Goal: Task Accomplishment & Management: Use online tool/utility

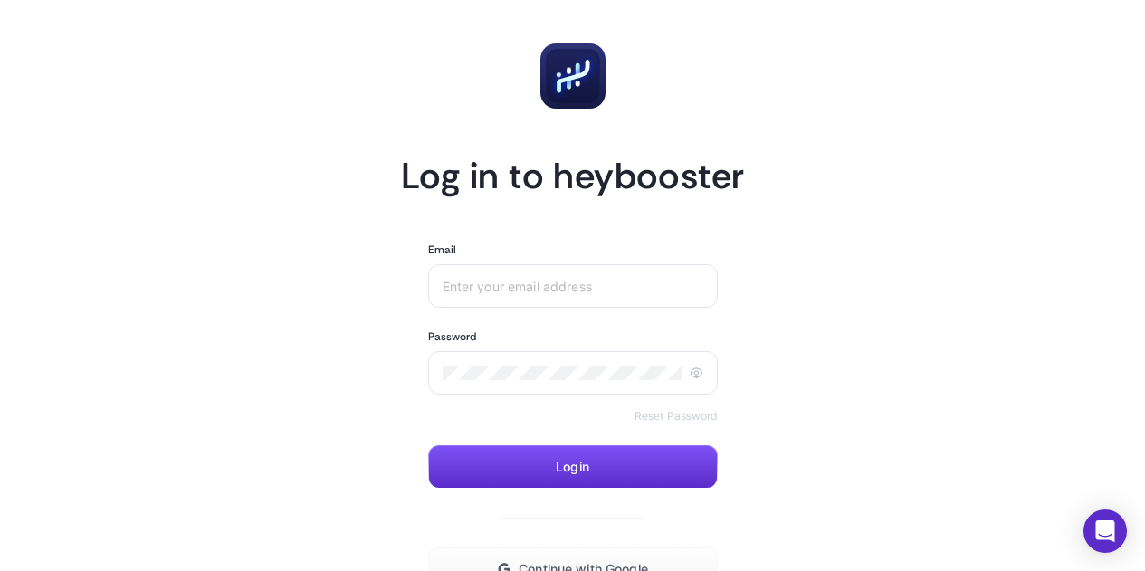
click at [617, 293] on div at bounding box center [573, 285] width 290 height 43
click at [599, 292] on input "Email" at bounding box center [574, 286] width 262 height 14
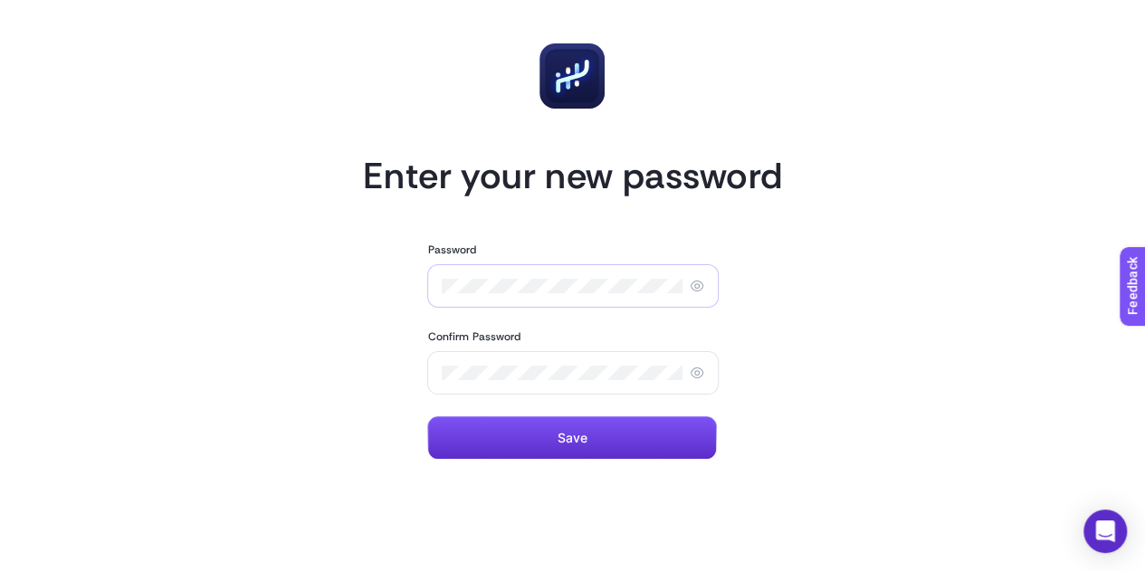
click at [524, 274] on div at bounding box center [572, 285] width 291 height 43
click at [521, 276] on div at bounding box center [572, 285] width 291 height 43
click at [485, 448] on button "Save" at bounding box center [572, 437] width 290 height 43
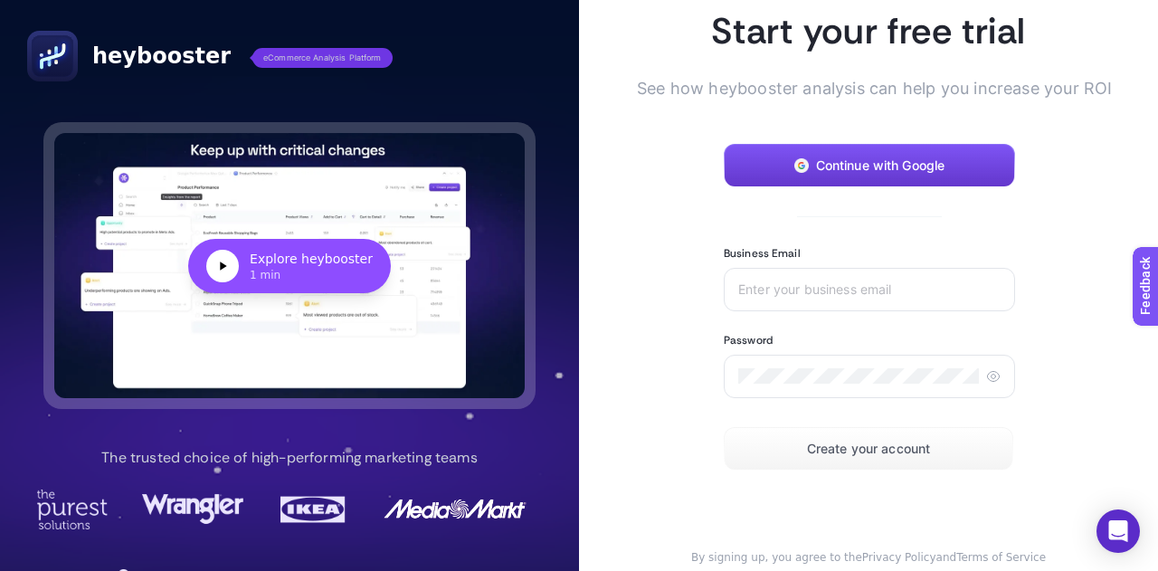
click at [804, 177] on button "Continue with Google" at bounding box center [869, 165] width 291 height 43
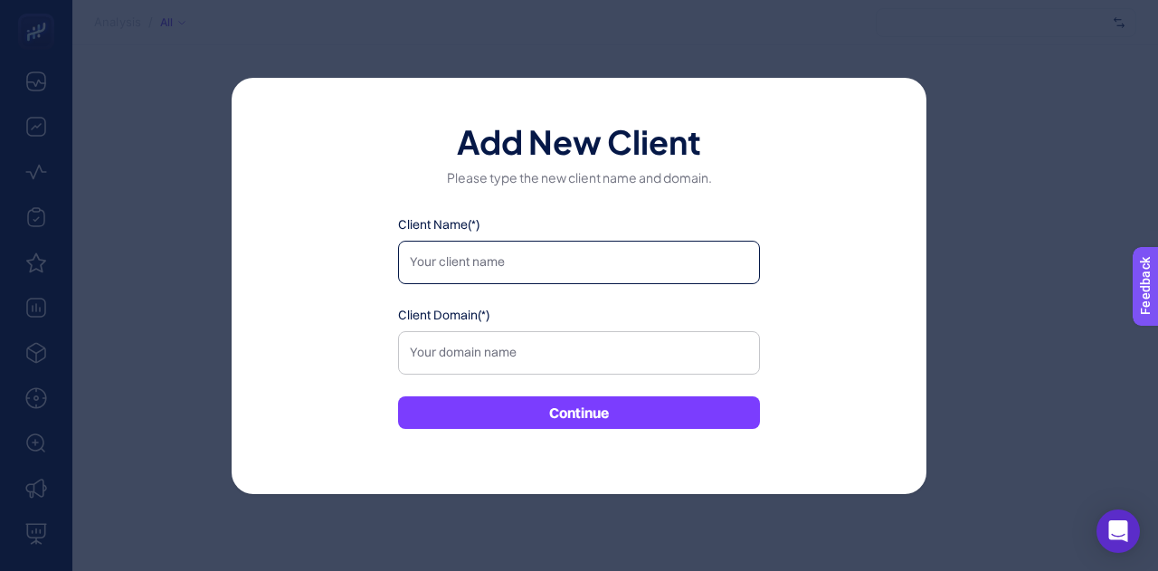
click at [477, 252] on input "Client Name(*)" at bounding box center [579, 262] width 362 height 43
click at [939, 193] on div "Add New Client Please type the new client name and domain. Client Name(*) Clien…" at bounding box center [579, 285] width 1158 height 571
click at [1002, 199] on div "Add New Client Please type the new client name and domain. Client Name(*) Clien…" at bounding box center [579, 285] width 1158 height 571
click at [617, 249] on input "Client Name(*)" at bounding box center [579, 262] width 362 height 43
type input "adidas"
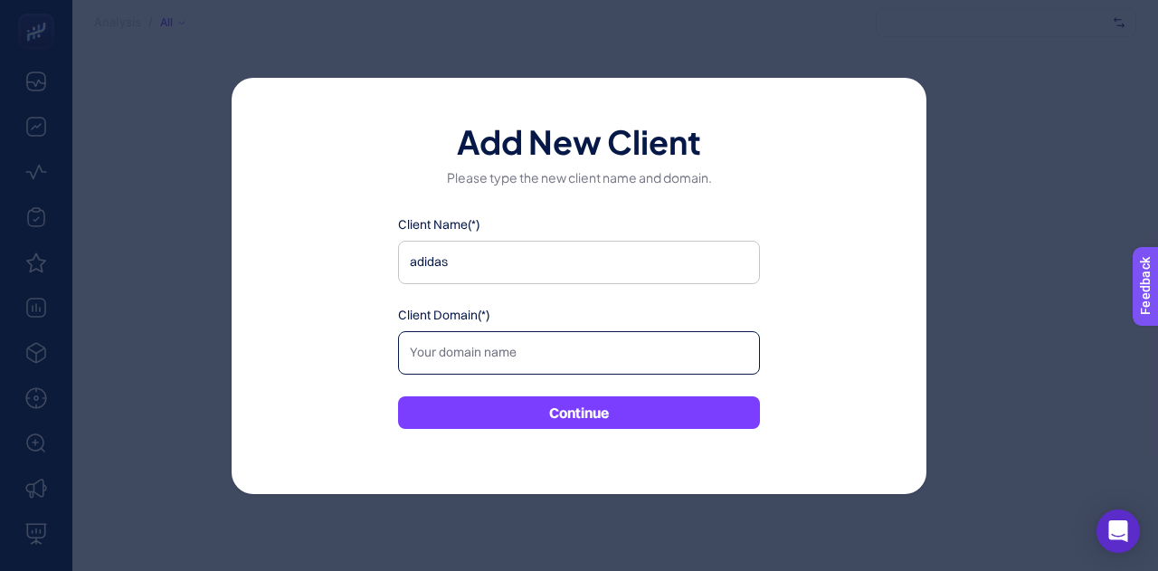
click at [541, 370] on input "Client Domain(*)" at bounding box center [579, 352] width 362 height 43
paste input "https://www.adidas.com.tr/tr"
type input "https://www.adidas.com.tr/tr"
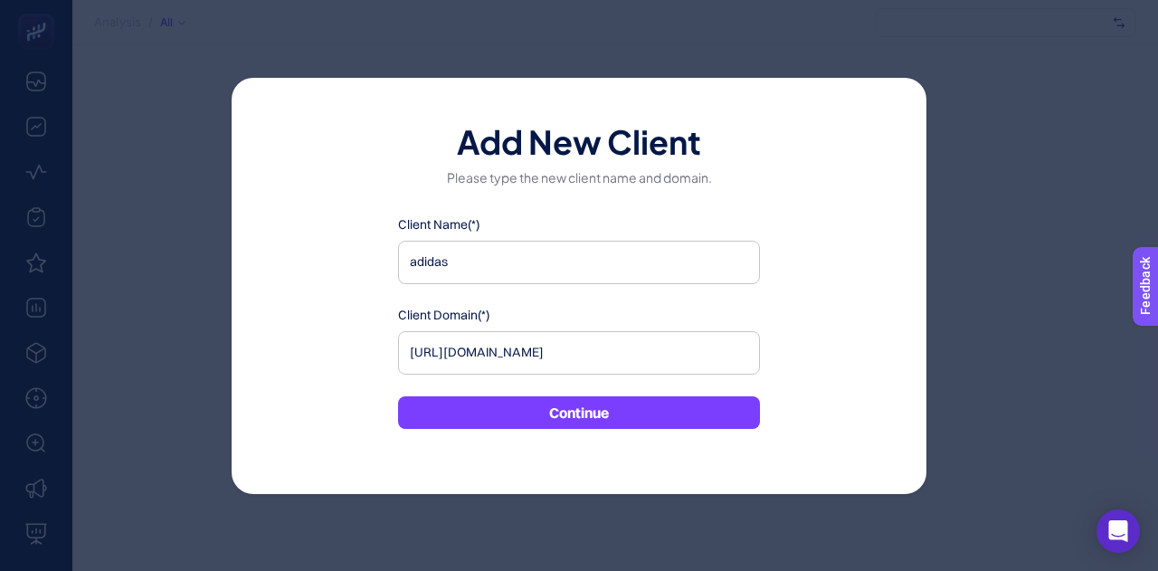
click at [541, 379] on div "Client Name(*) adidas Client Domain(*) https://www.adidas.com.tr/tr Continue" at bounding box center [579, 322] width 362 height 214
click at [523, 411] on button "Continue" at bounding box center [579, 412] width 362 height 33
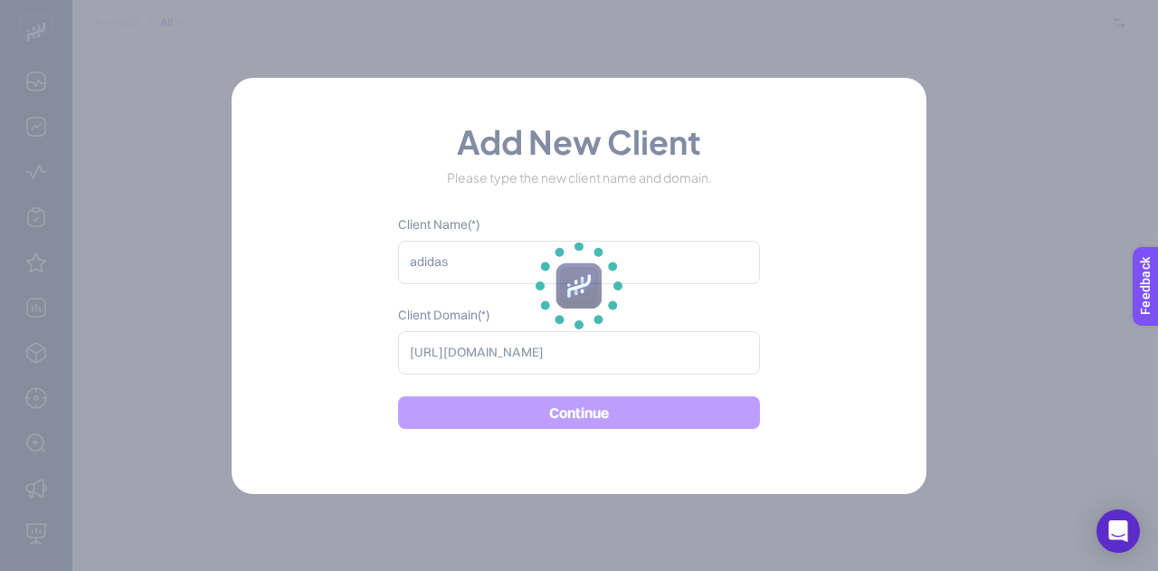
click at [995, 269] on section at bounding box center [579, 285] width 1158 height 571
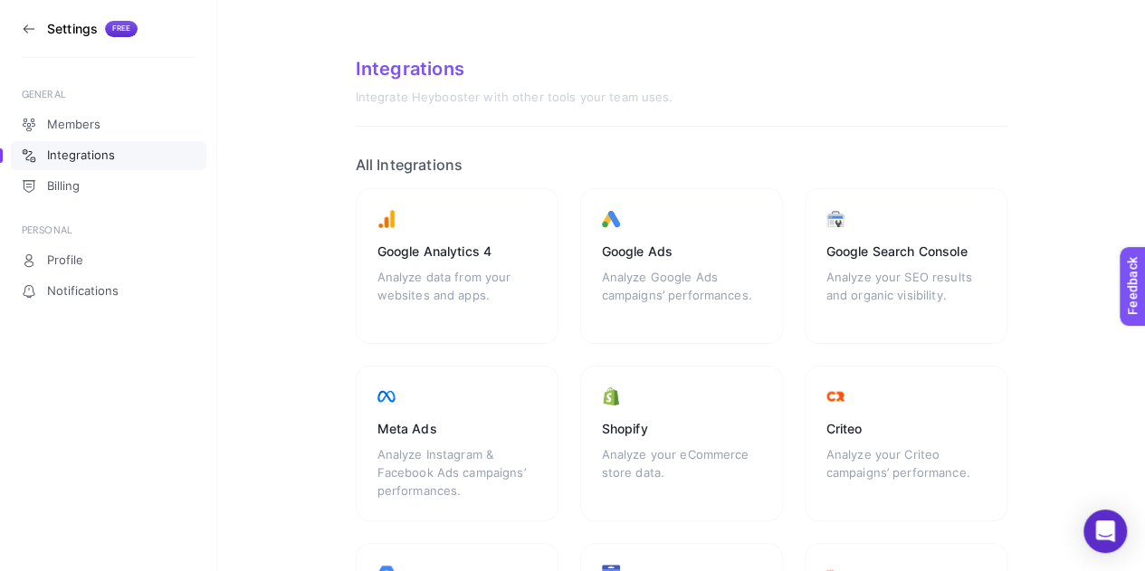
click at [74, 106] on aside "Settings Free GENERAL Members Integrations Billing PERSONAL Profile Notificatio…" at bounding box center [108, 285] width 217 height 571
click at [27, 25] on icon at bounding box center [29, 29] width 14 height 14
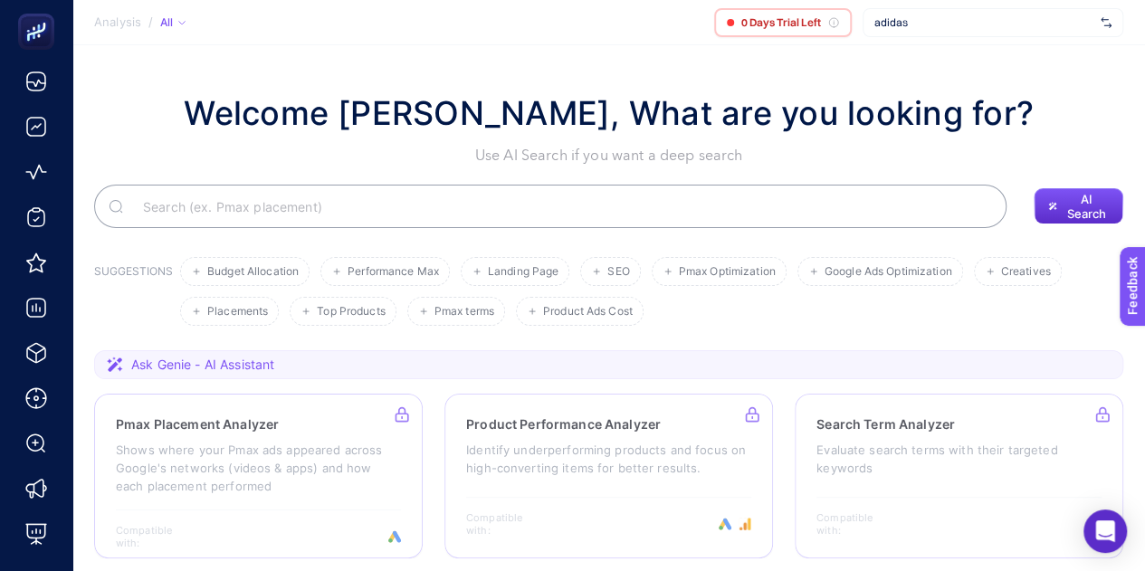
click at [170, 24] on div "All" at bounding box center [172, 22] width 25 height 14
click at [191, 81] on span "Active" at bounding box center [191, 78] width 38 height 14
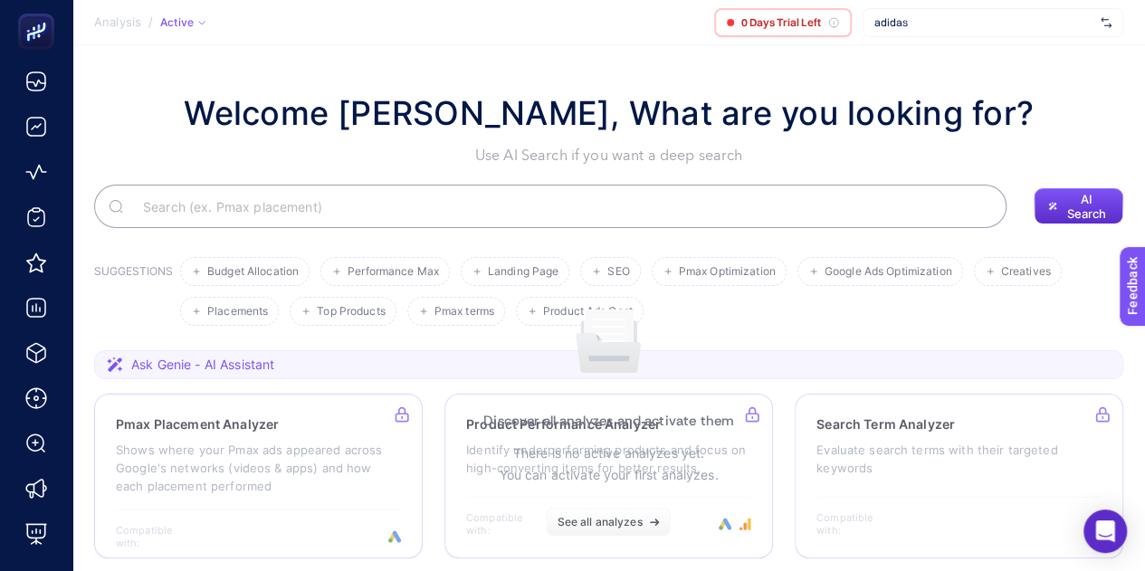
click at [113, 24] on span "Analysis" at bounding box center [117, 22] width 47 height 14
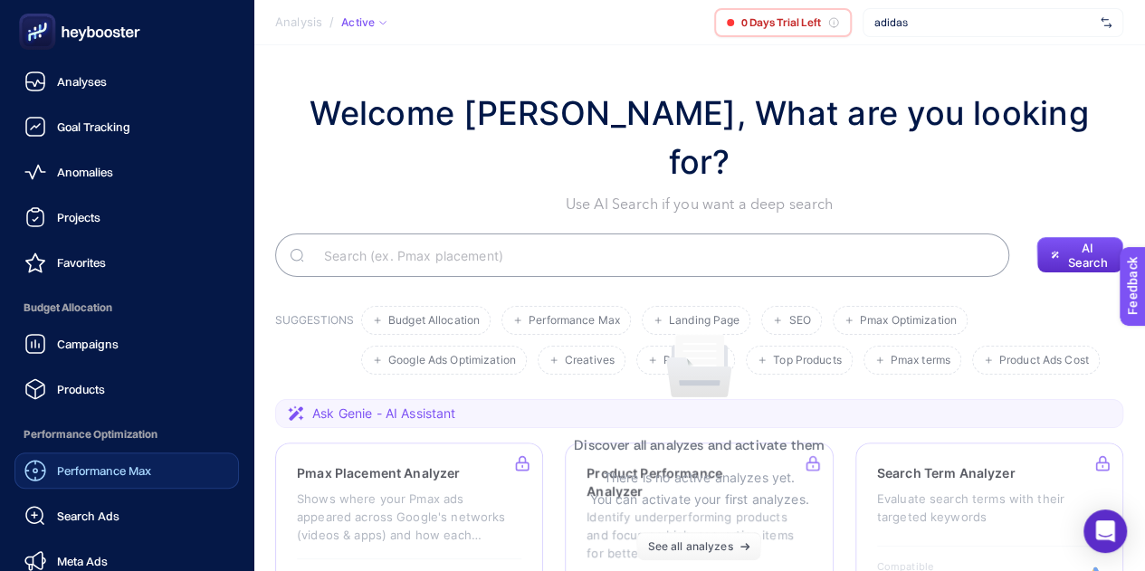
click at [120, 28] on icon at bounding box center [79, 32] width 130 height 36
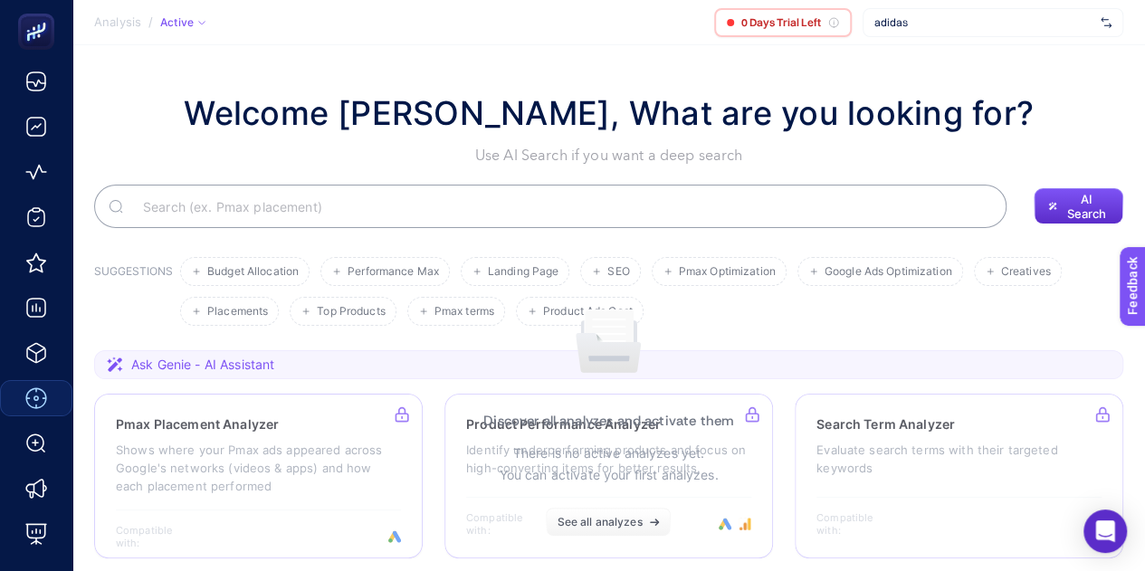
click at [961, 23] on span "adidas" at bounding box center [983, 22] width 219 height 14
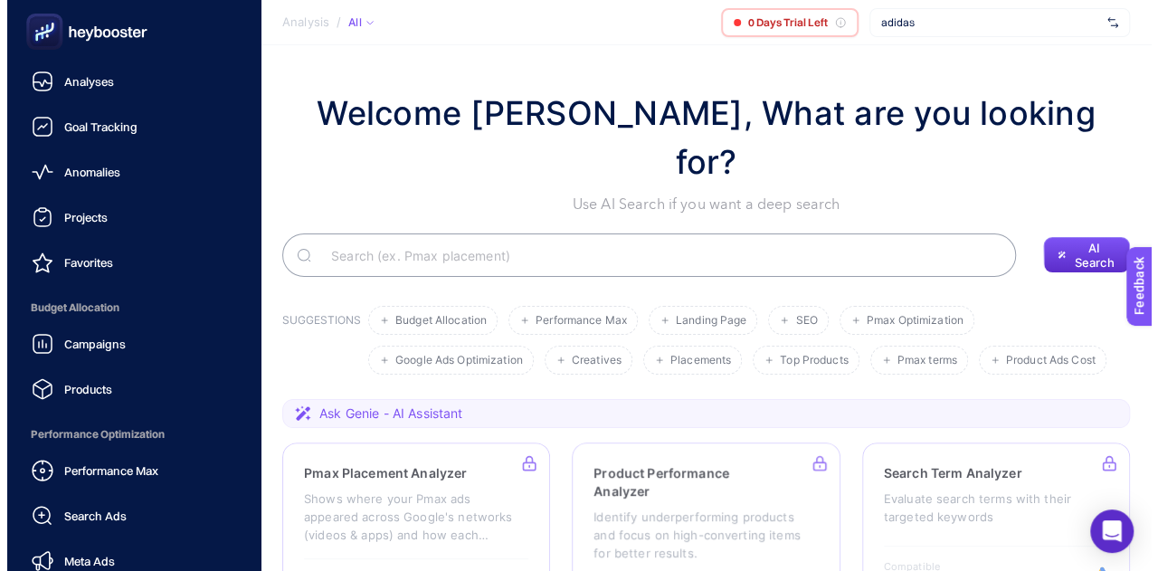
scroll to position [233, 0]
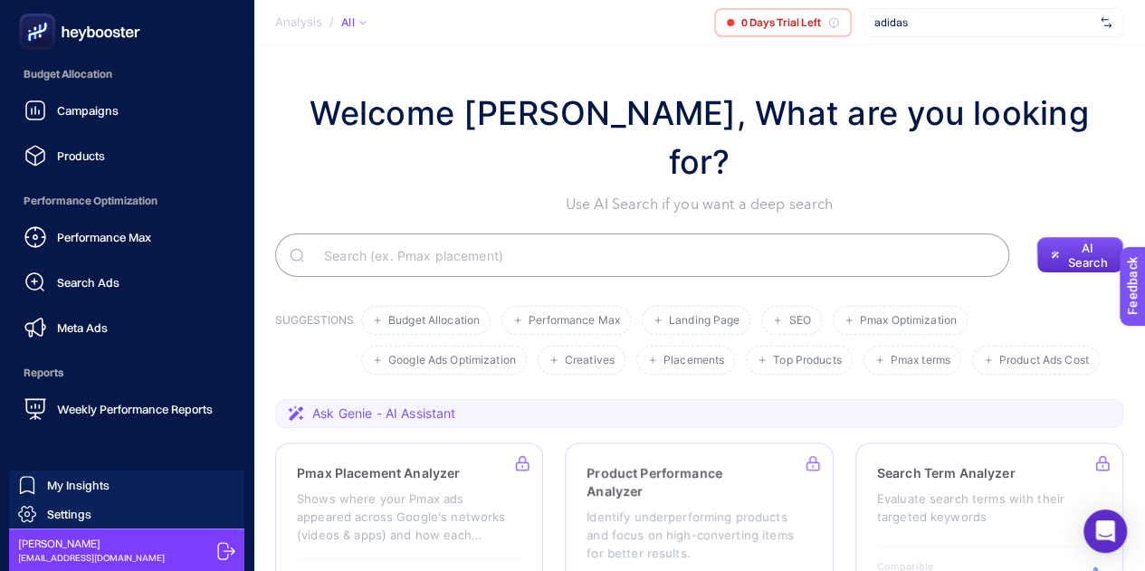
click at [219, 547] on icon at bounding box center [226, 551] width 18 height 18
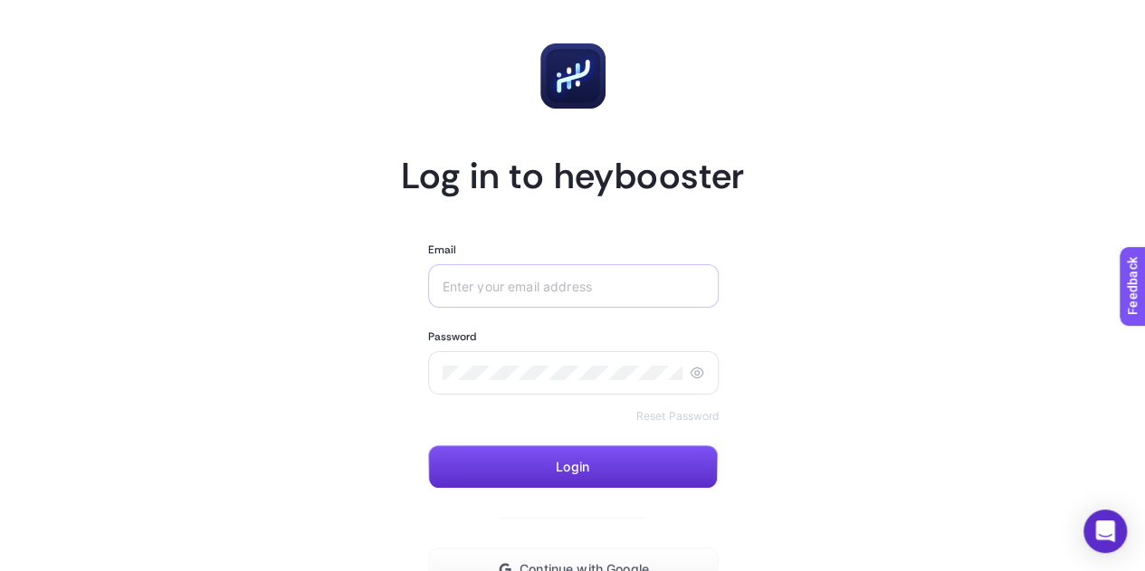
click at [480, 275] on div at bounding box center [573, 285] width 291 height 43
click at [481, 289] on input "Email" at bounding box center [574, 286] width 262 height 14
type input "[EMAIL_ADDRESS][DOMAIN_NAME]"
